Goal: Information Seeking & Learning: Learn about a topic

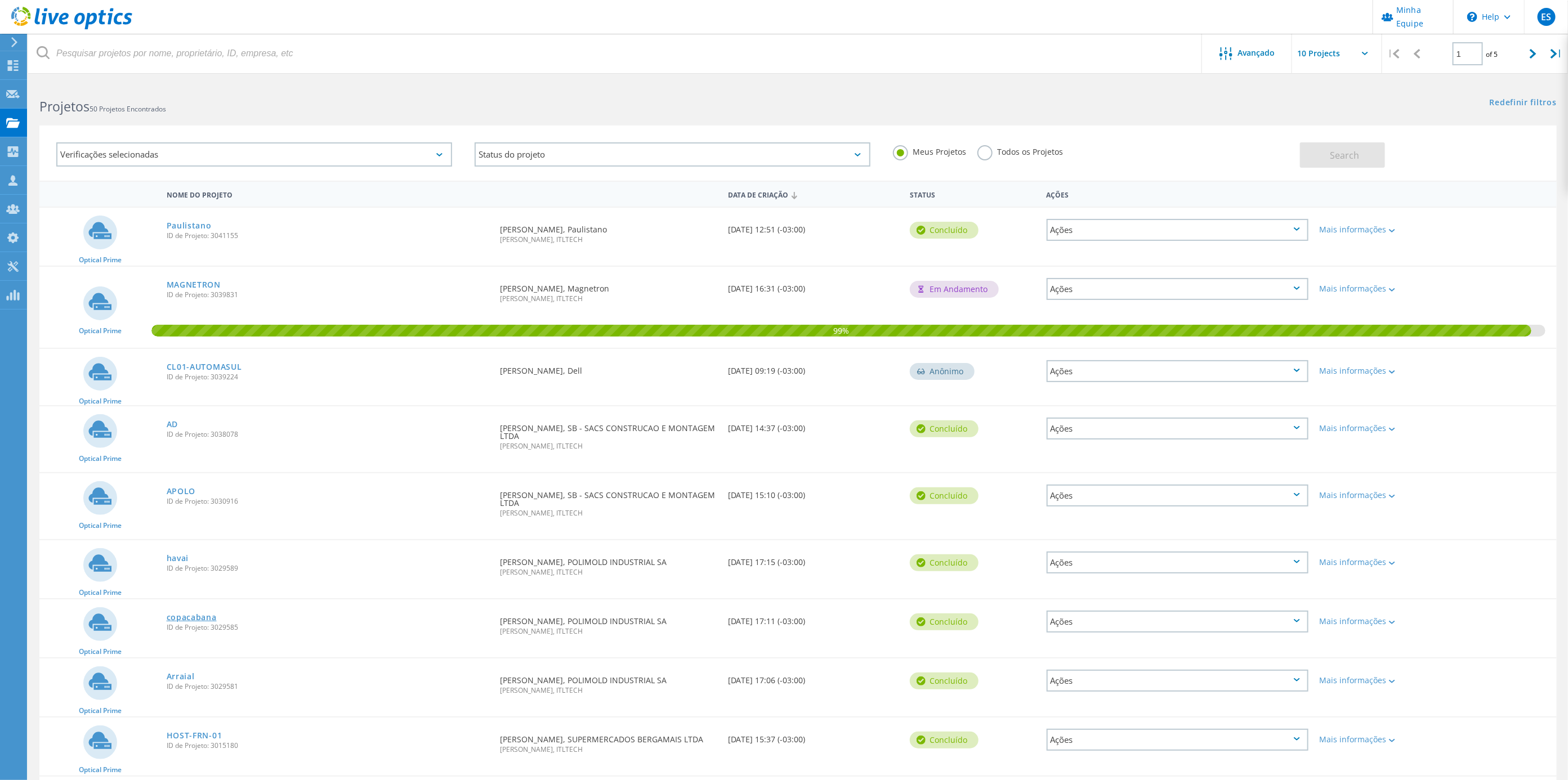
click at [189, 613] on link "copacabana" at bounding box center [191, 617] width 50 height 8
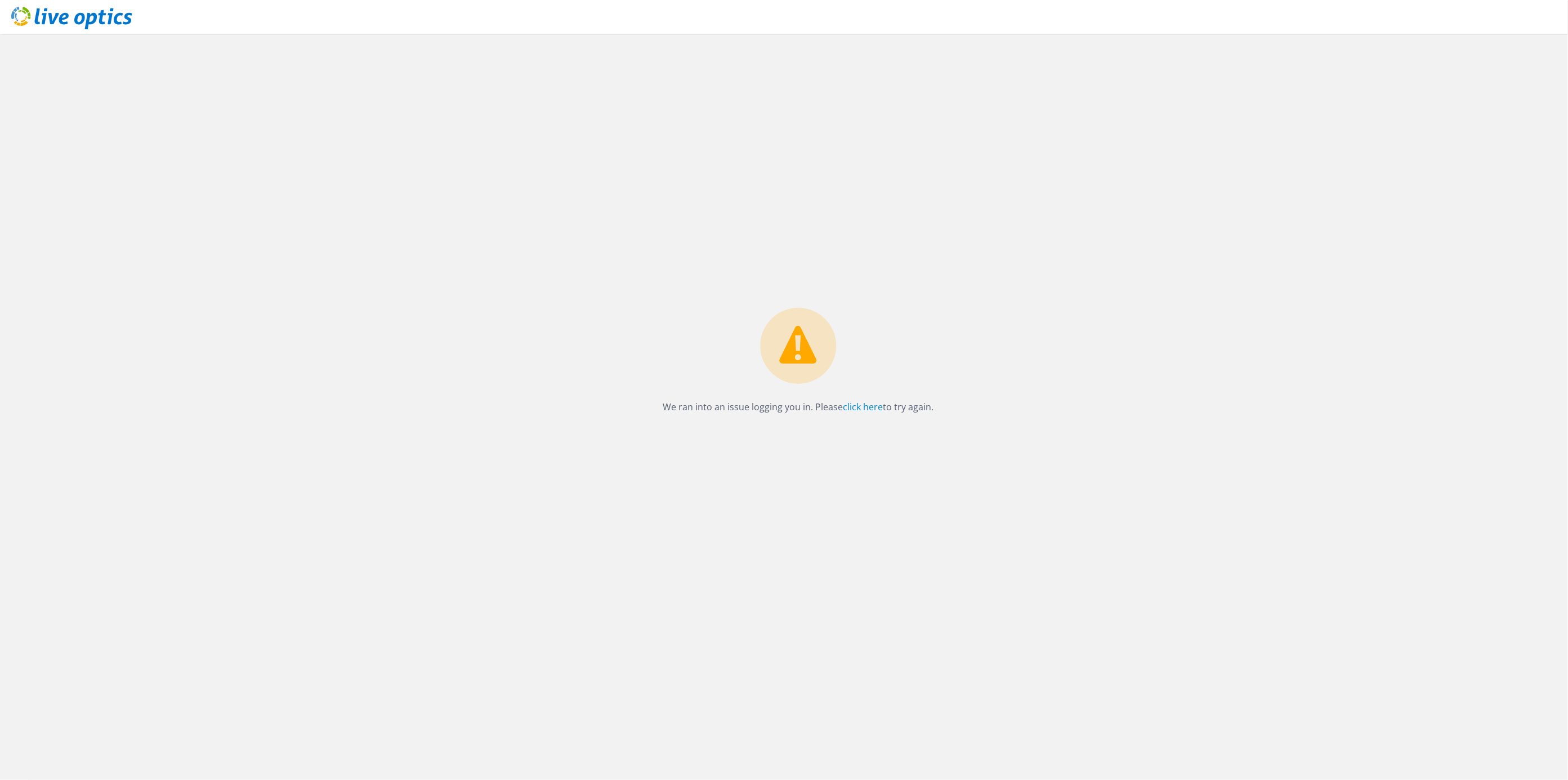
click at [58, 10] on icon at bounding box center [72, 17] width 121 height 23
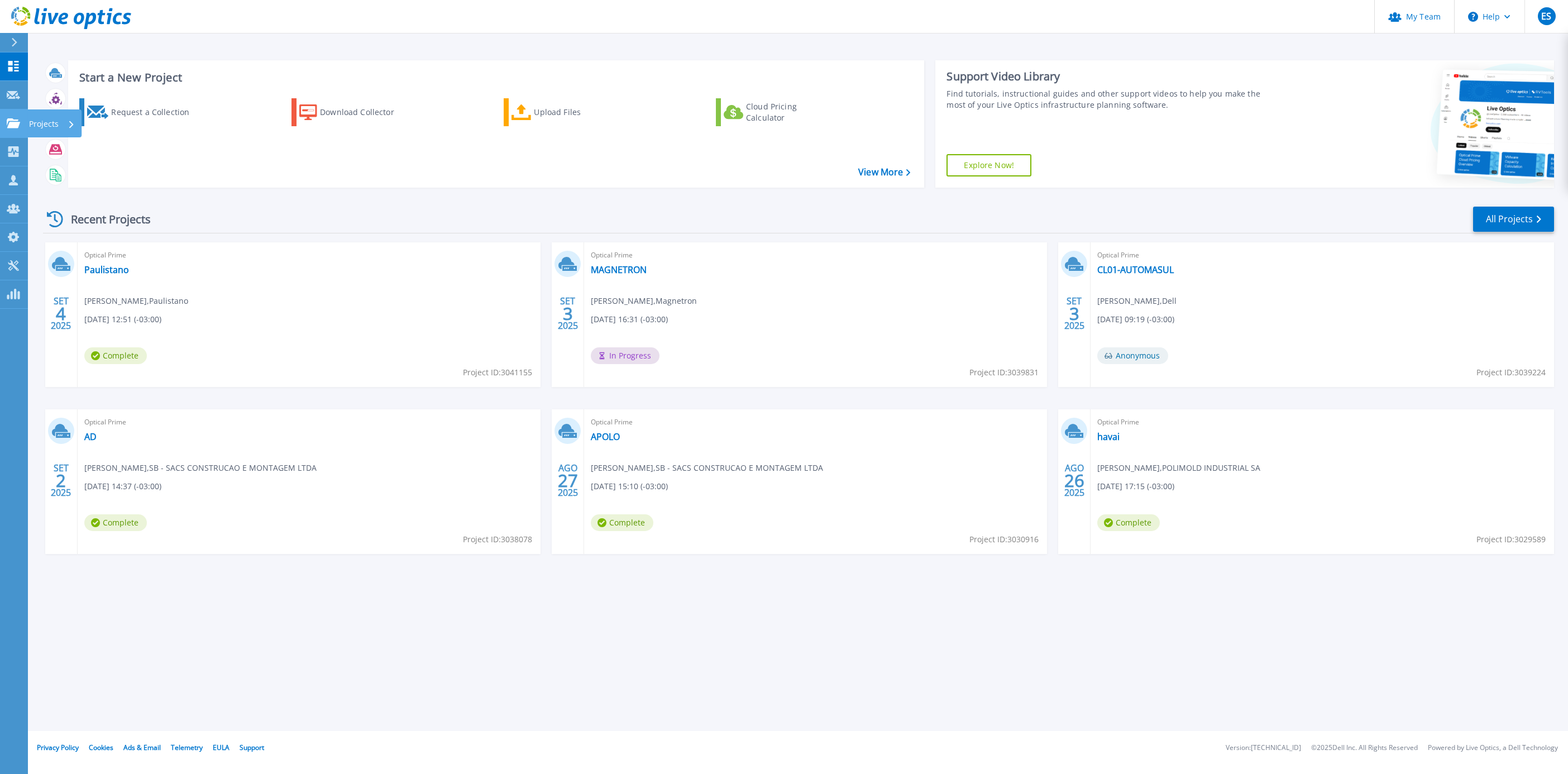
click at [37, 126] on p "Projects" at bounding box center [44, 124] width 29 height 29
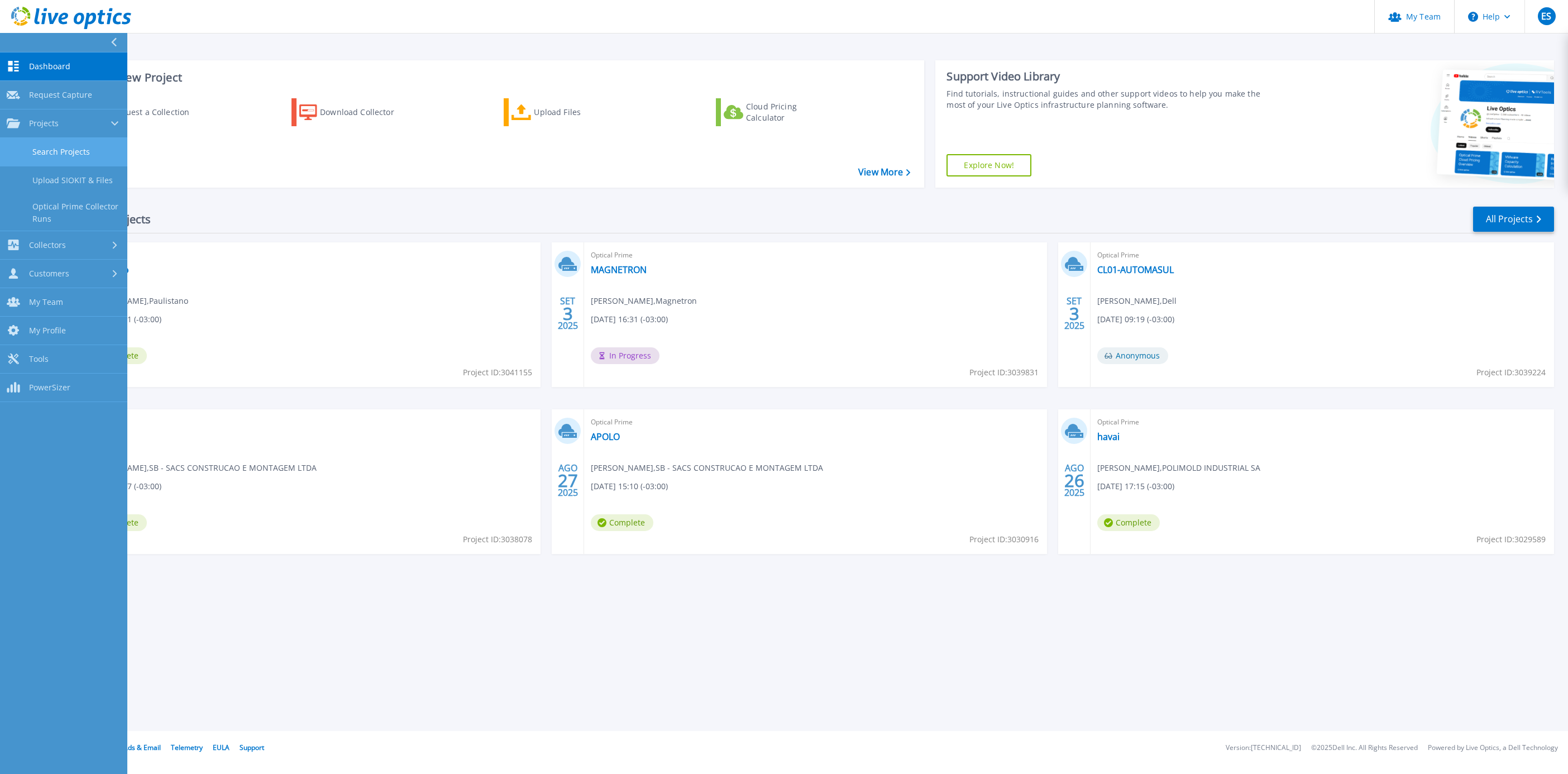
click at [57, 146] on link "Search Projects" at bounding box center [64, 151] width 127 height 28
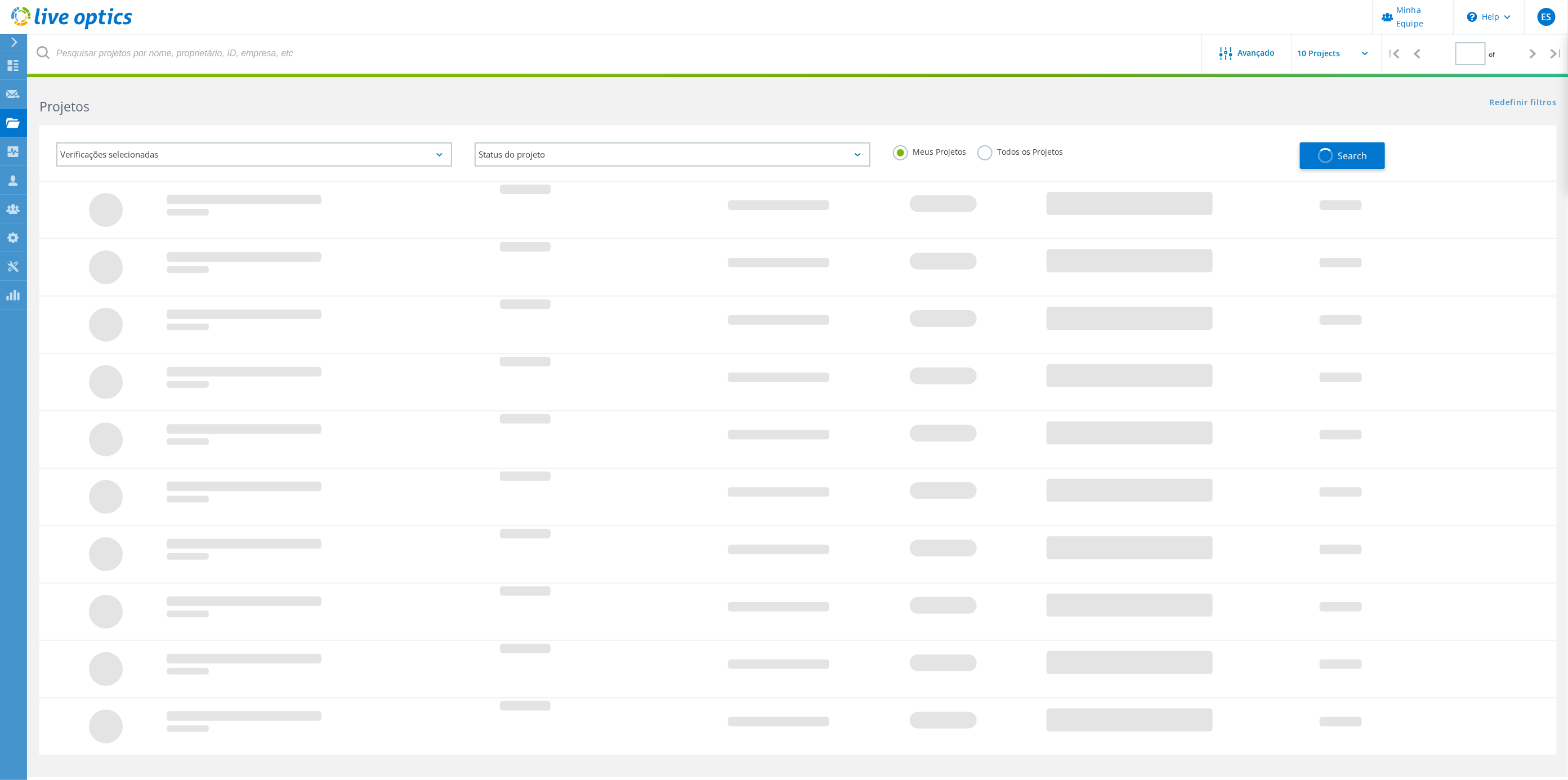
type input "1"
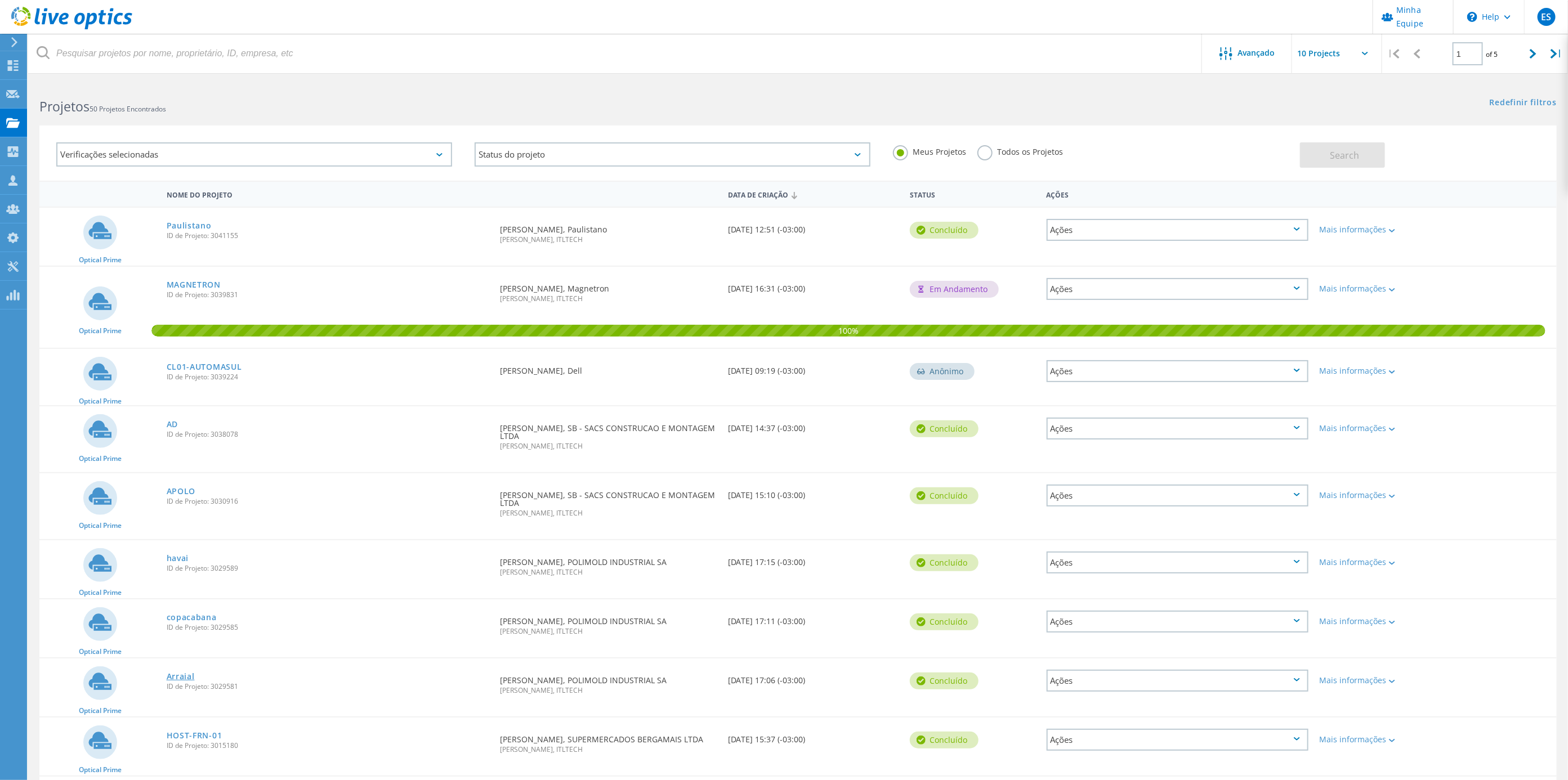
click at [174, 675] on link "Arraial" at bounding box center [180, 676] width 28 height 8
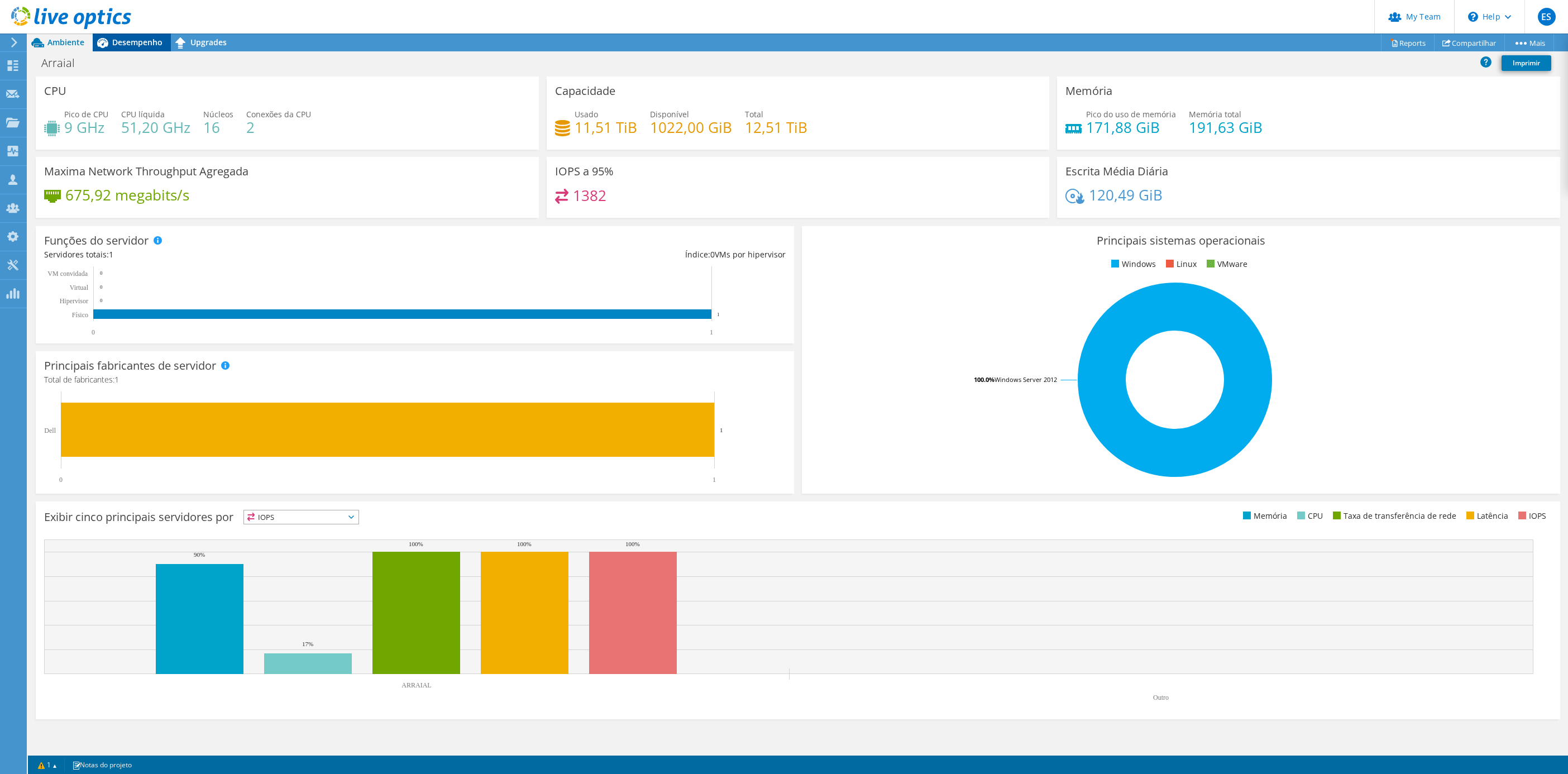
click at [137, 46] on span "Desempenho" at bounding box center [137, 42] width 50 height 11
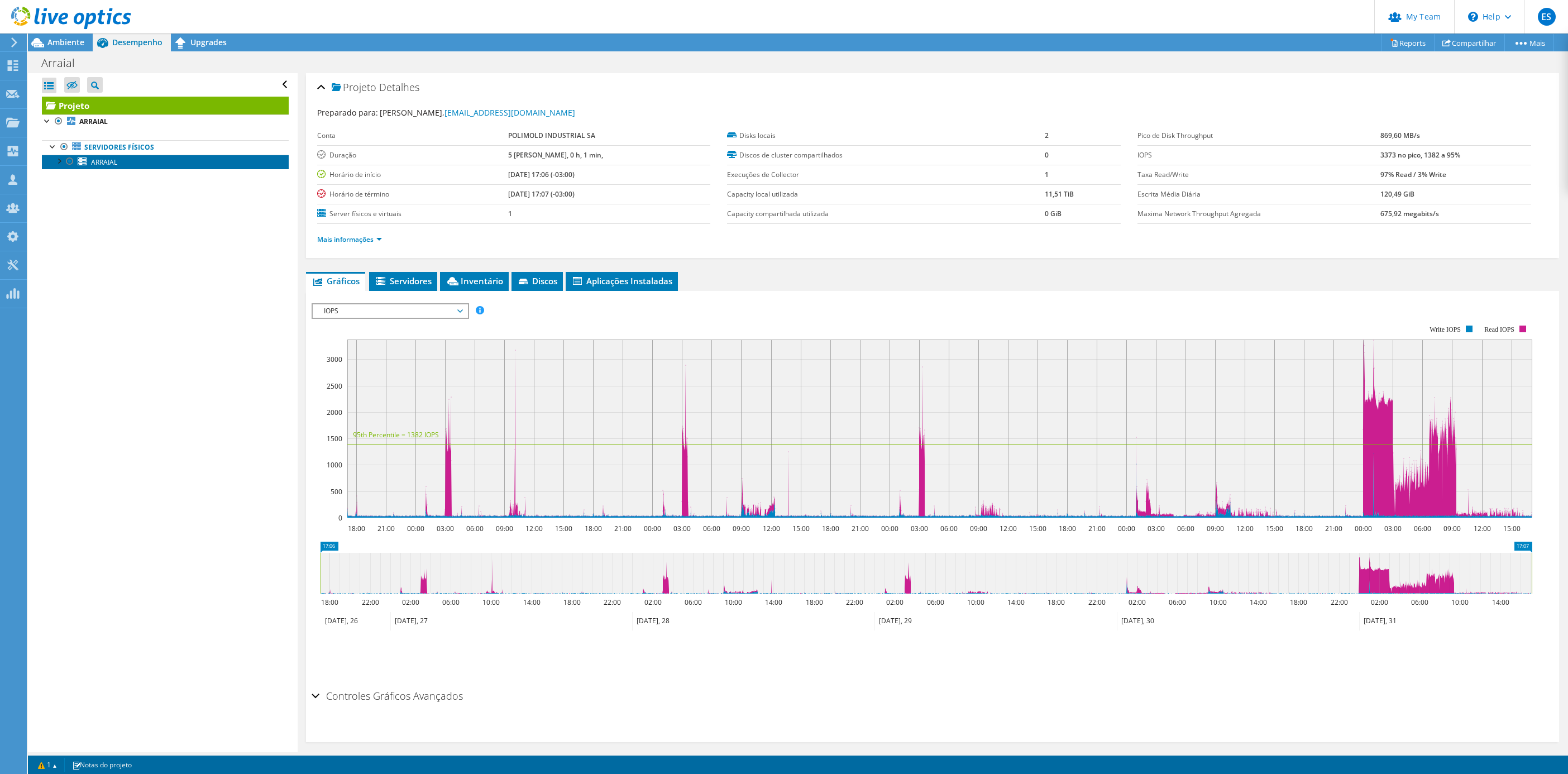
click at [91, 163] on span "ARRAIAL" at bounding box center [104, 162] width 26 height 9
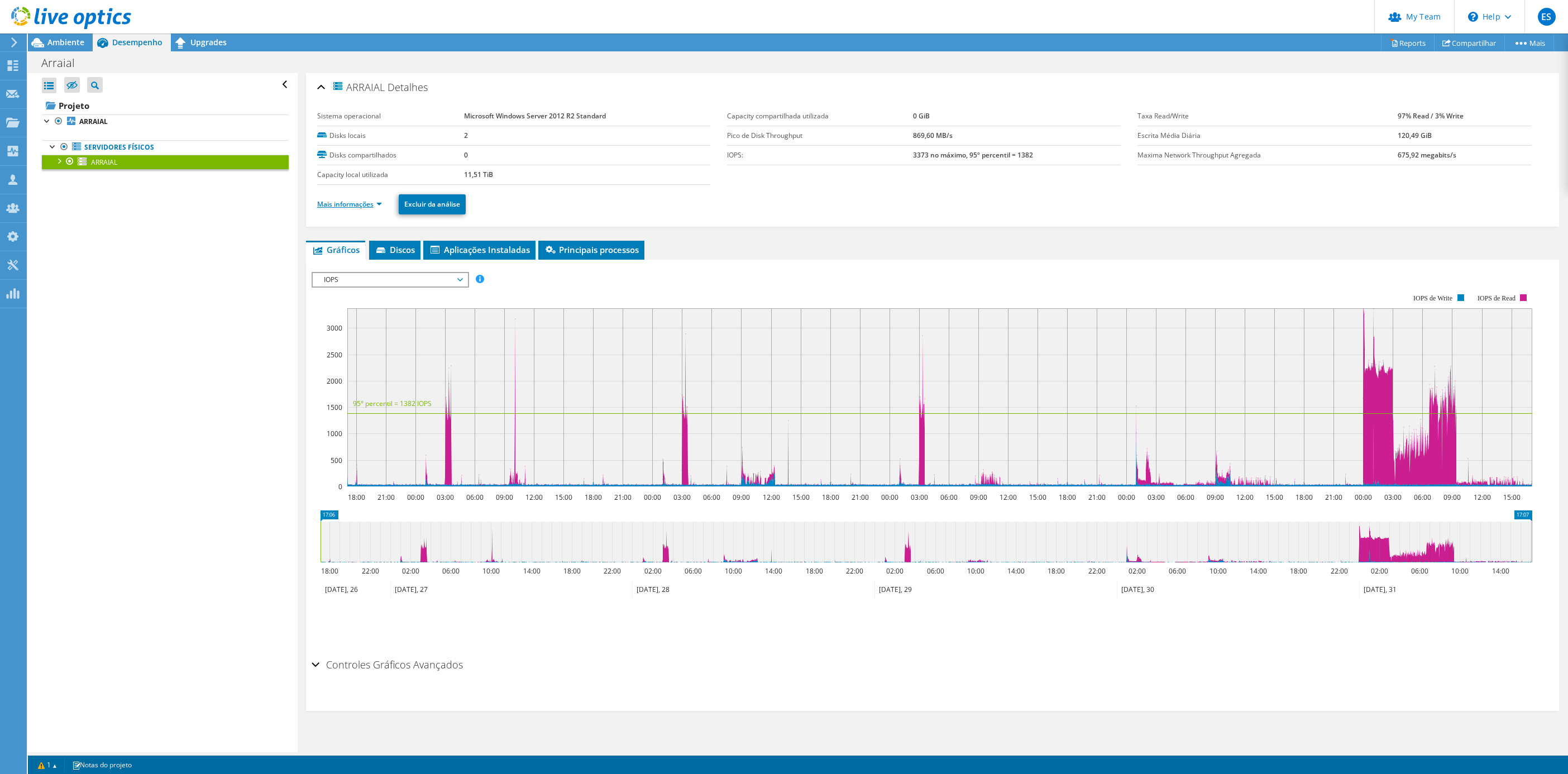
click at [366, 205] on link "Mais informações" at bounding box center [349, 204] width 65 height 9
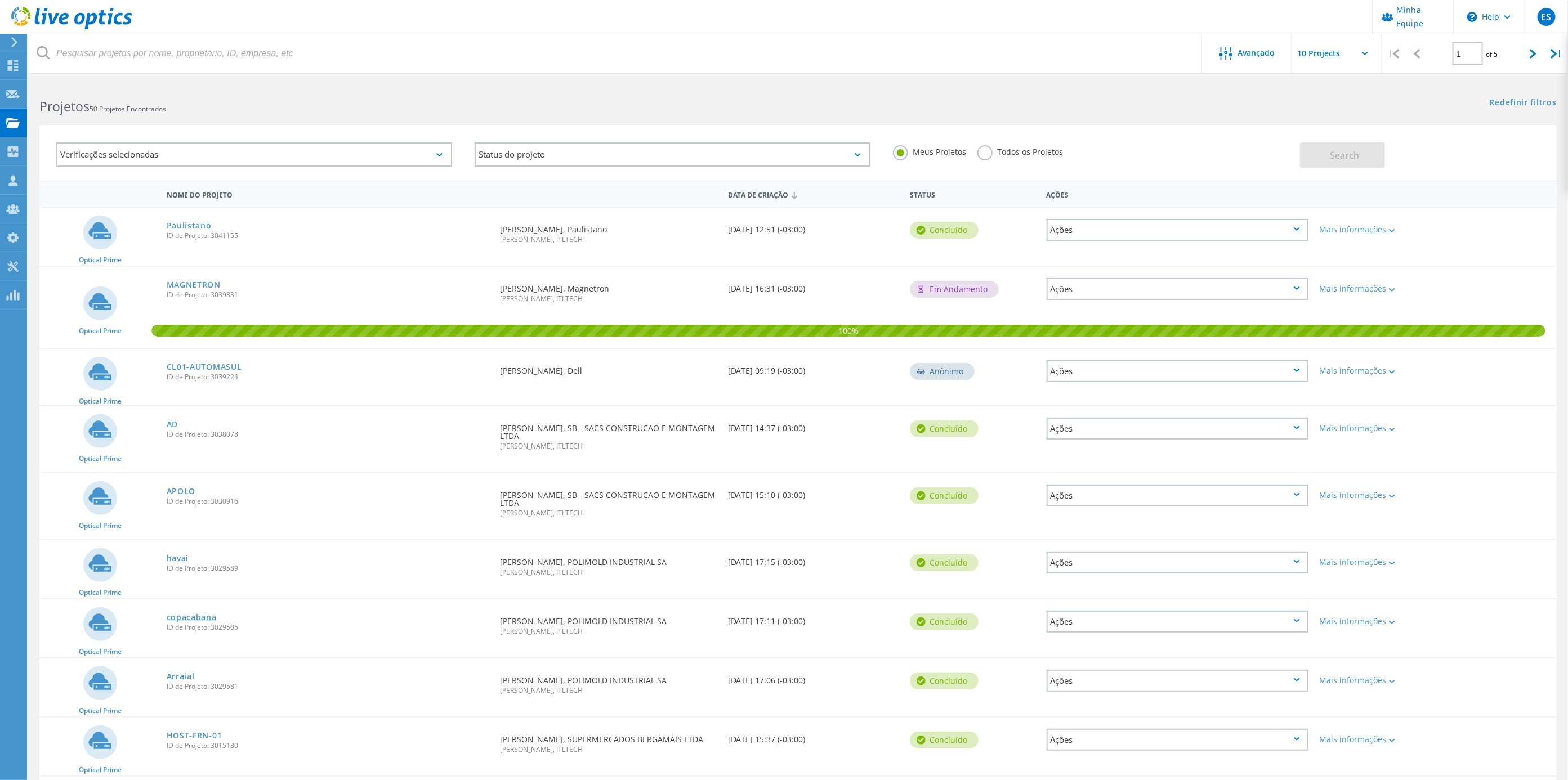
click at [195, 616] on link "copacabana" at bounding box center [191, 617] width 50 height 8
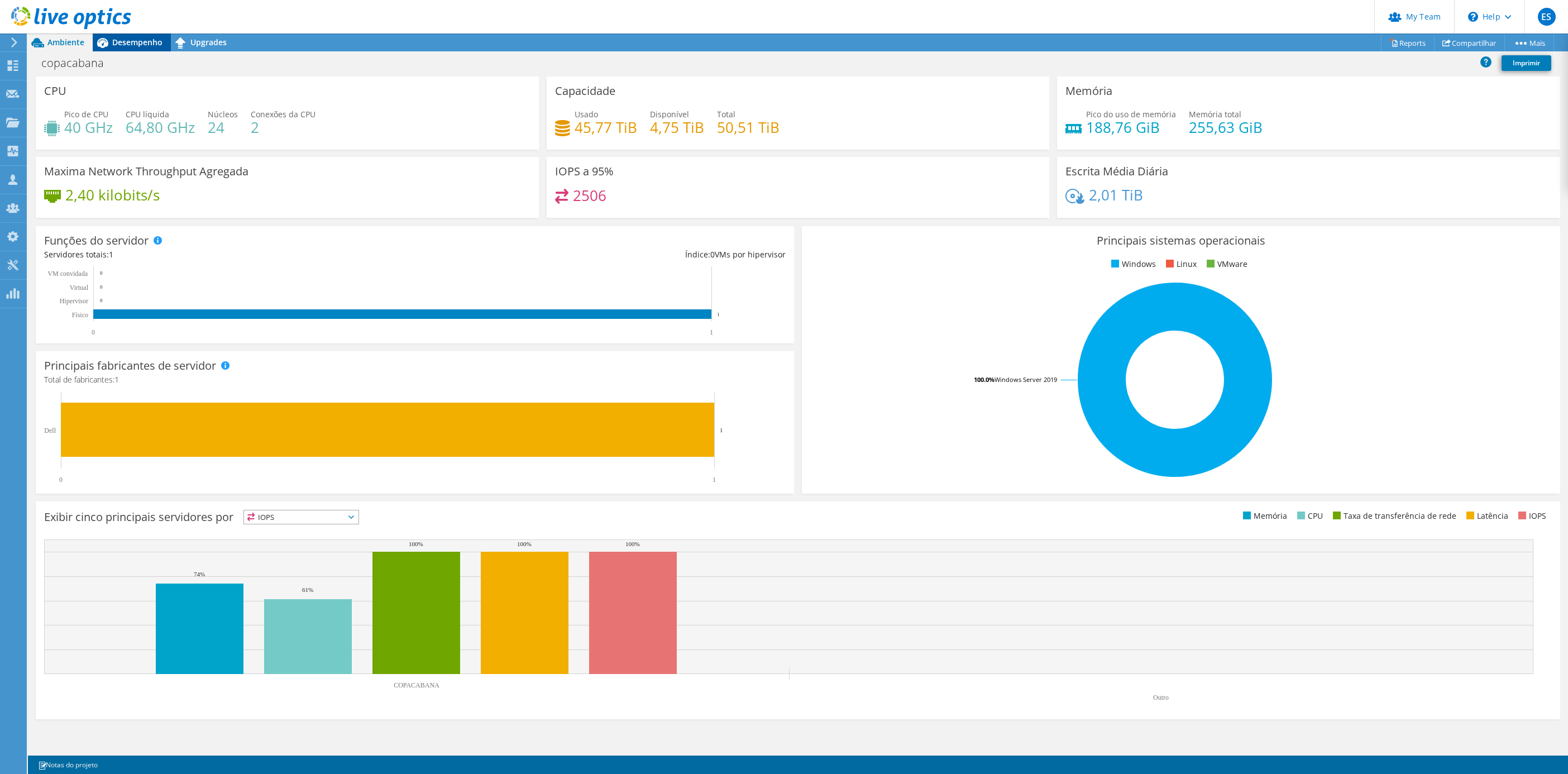
click at [149, 37] on span "Desempenho" at bounding box center [137, 42] width 50 height 11
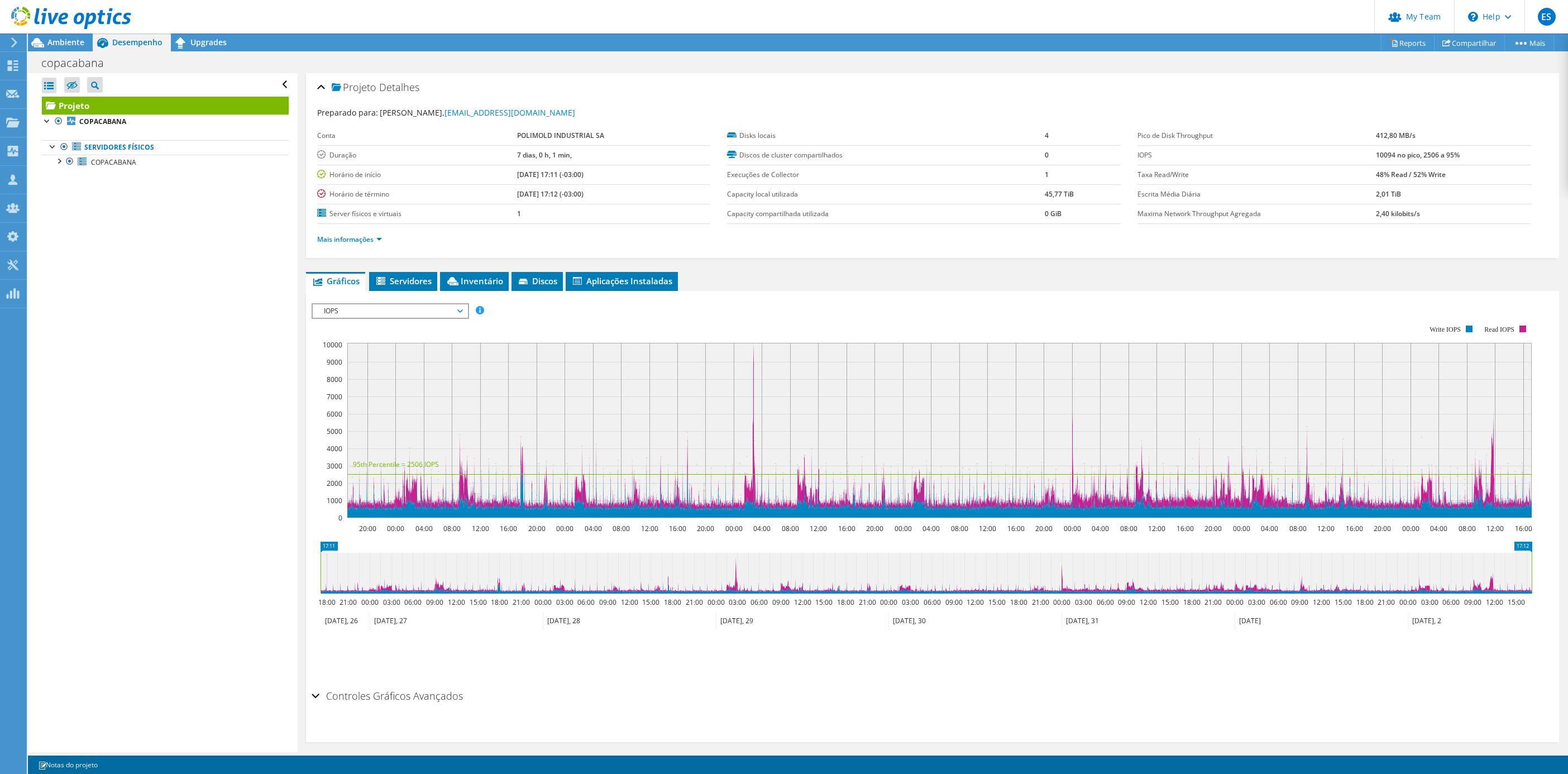
click at [112, 171] on ul "Servidores físicos COPACABANA 0 C: 1 D:" at bounding box center [165, 155] width 247 height 51
click at [115, 159] on span "COPACABANA" at bounding box center [114, 162] width 46 height 9
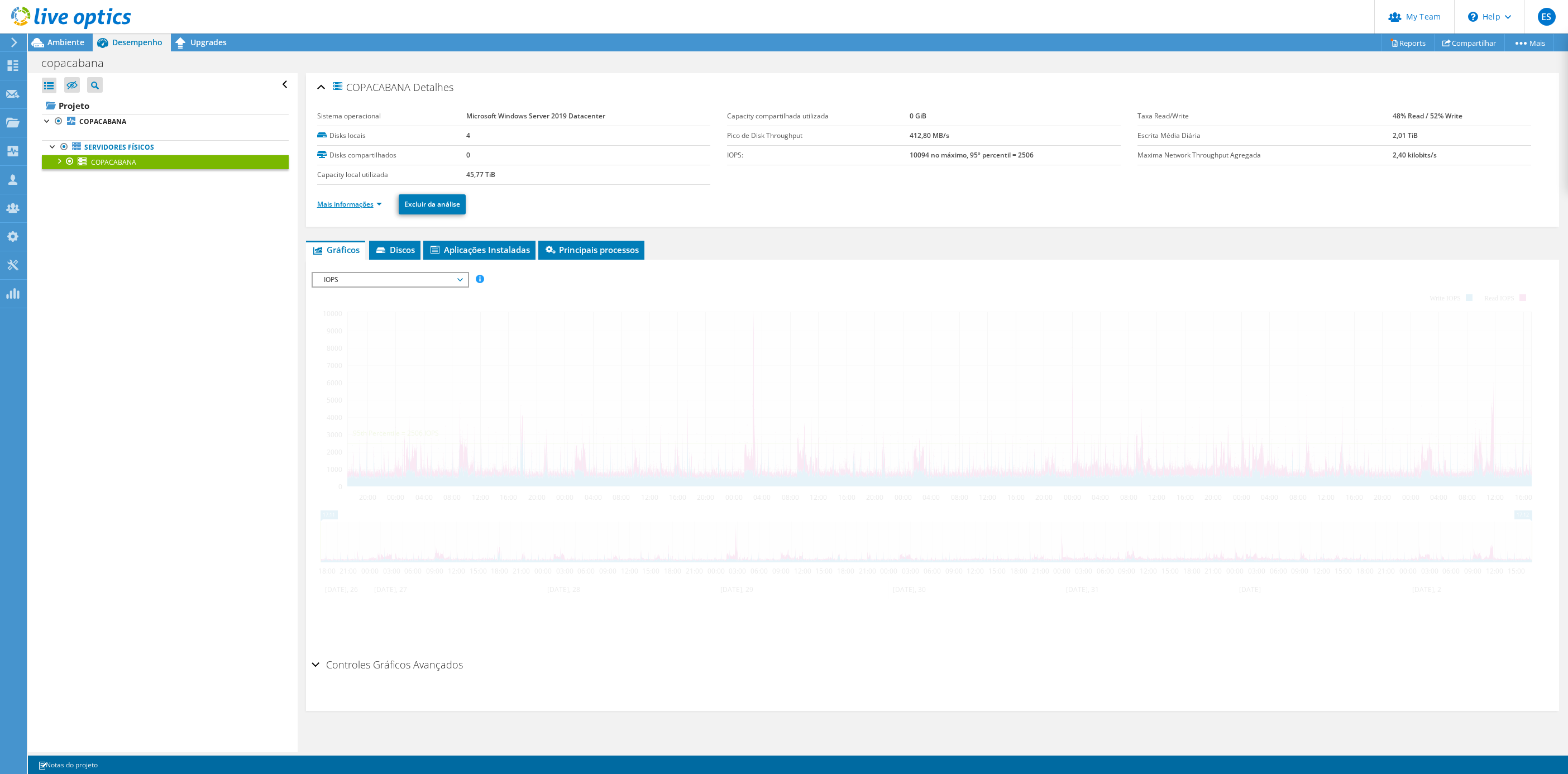
click at [355, 210] on ul "Mais informações Excluir da análise" at bounding box center [932, 202] width 1230 height 23
click at [355, 207] on link "Mais informações" at bounding box center [349, 204] width 65 height 9
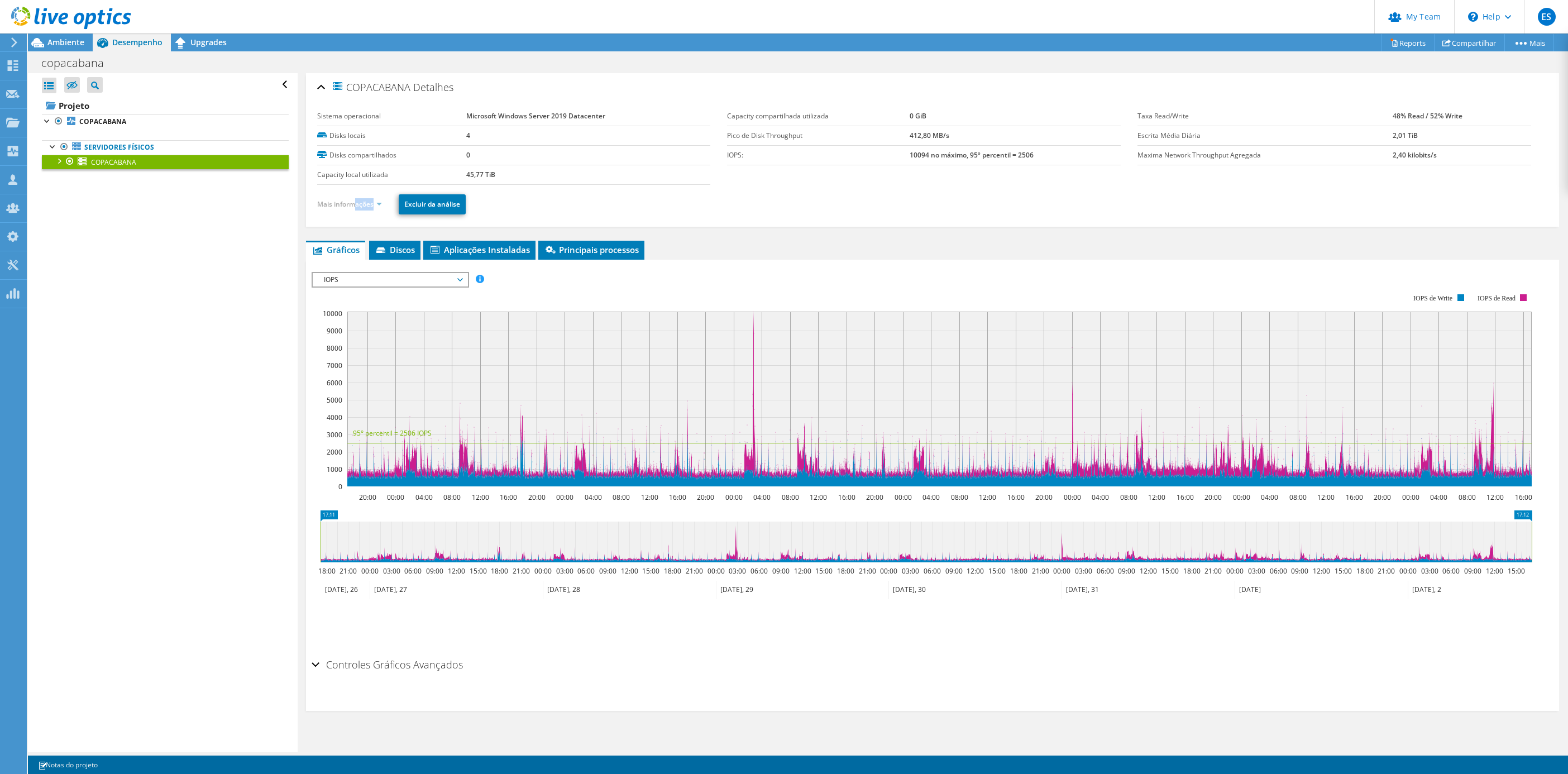
click at [379, 206] on link "Mais informações" at bounding box center [349, 204] width 65 height 9
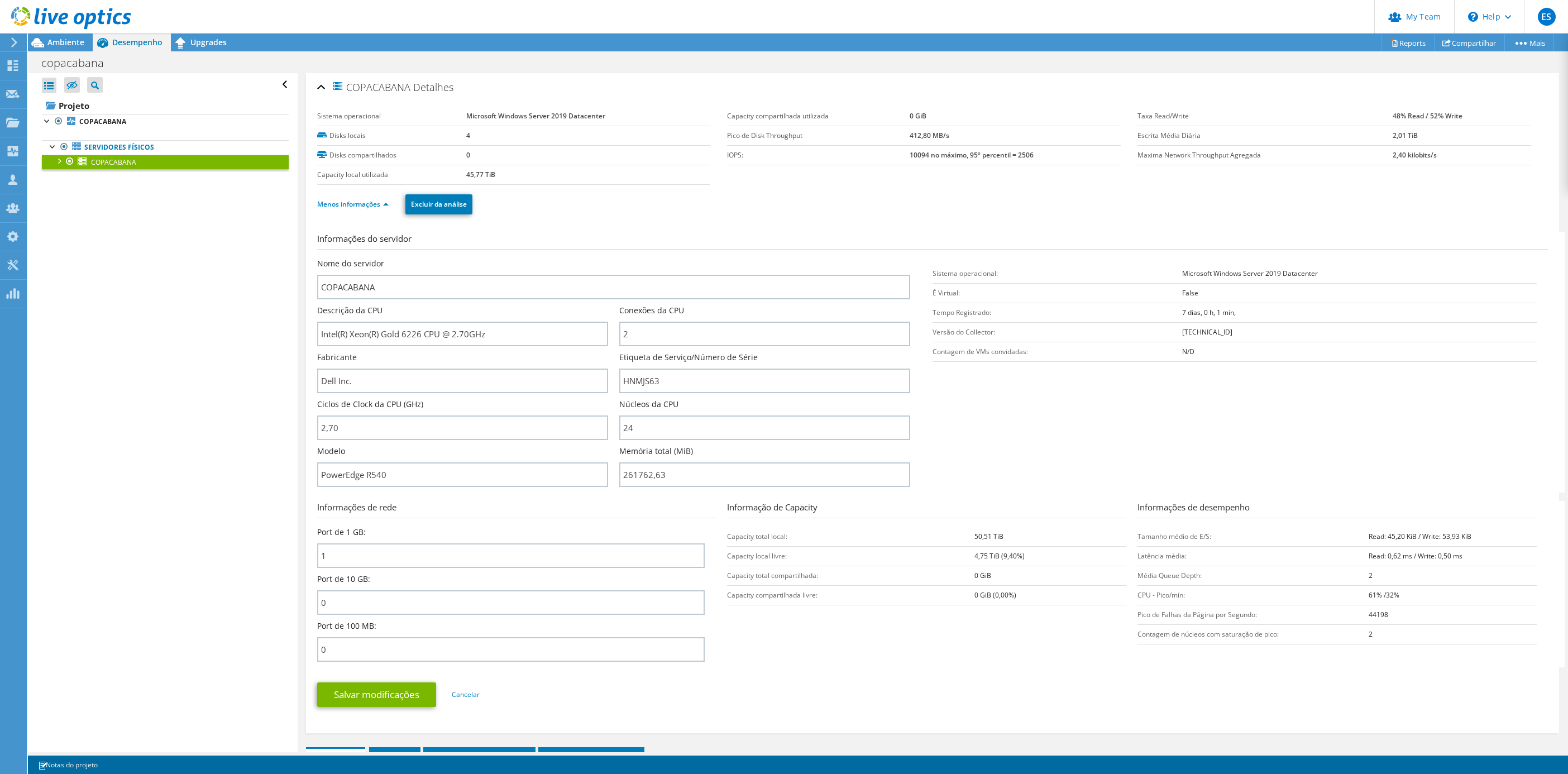
click at [158, 357] on div "Abrir Todos Fechar Todos Ocultar nós excluídos Filtro de árvore do projeto" at bounding box center [163, 412] width 270 height 679
